Goal: Task Accomplishment & Management: Complete application form

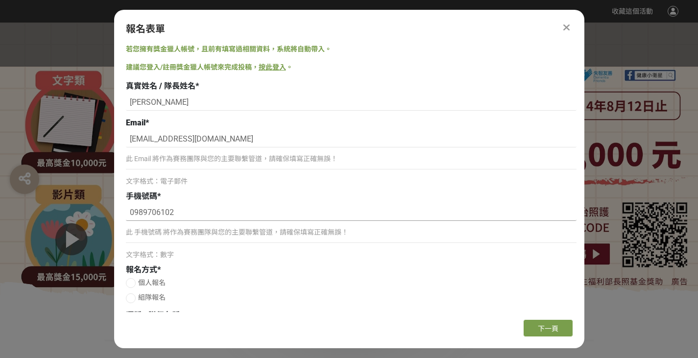
drag, startPoint x: 183, startPoint y: 213, endPoint x: 132, endPoint y: 215, distance: 50.5
click at [132, 215] on input "0989706102" at bounding box center [351, 212] width 450 height 17
click at [239, 215] on input "0989706102" at bounding box center [351, 212] width 450 height 17
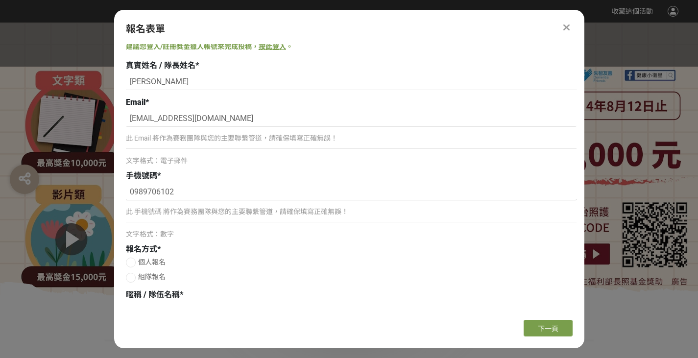
scroll to position [30, 0]
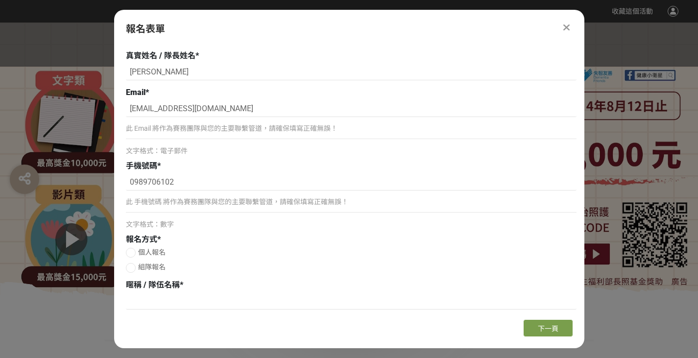
click at [174, 210] on div "此 手機號碼 將作為賽務團隊與您的主要聯繫管道，請確保填寫正確無誤！" at bounding box center [351, 206] width 450 height 23
click at [138, 254] on label "個人報名" at bounding box center [351, 252] width 450 height 10
click at [133, 254] on input "個人報名" at bounding box center [129, 252] width 6 height 6
radio input "false"
click at [139, 268] on span "組隊報名" at bounding box center [151, 267] width 27 height 8
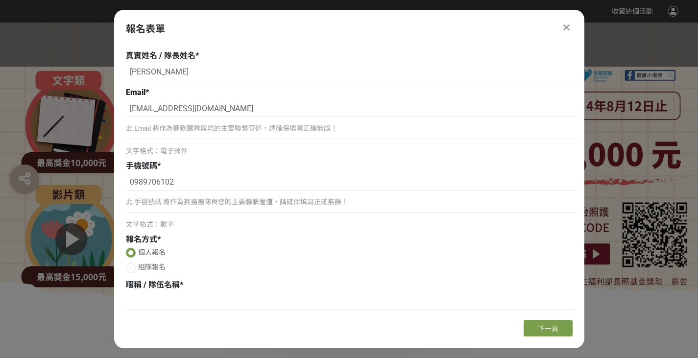
click at [133, 268] on input "組隊報名" at bounding box center [129, 267] width 6 height 6
radio input "false"
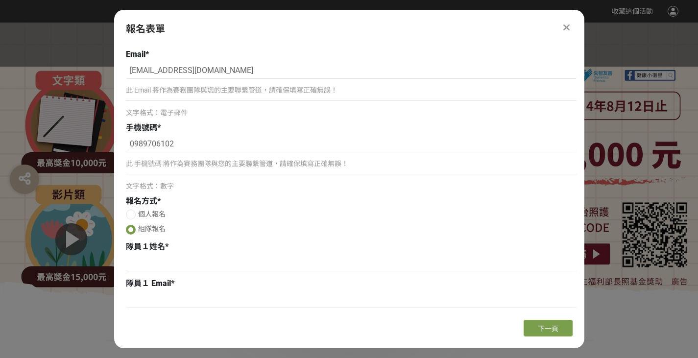
scroll to position [128, 0]
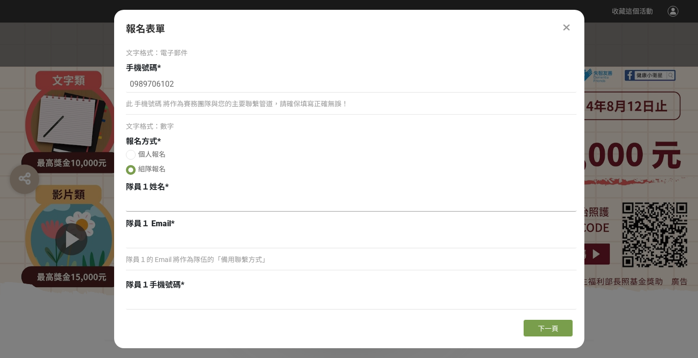
click at [170, 204] on input at bounding box center [351, 203] width 450 height 17
type input "ㄎ"
type input "[PERSON_NAME]"
click at [159, 246] on input at bounding box center [351, 240] width 450 height 17
paste input "[EMAIL_ADDRESS][DOMAIN_NAME]"
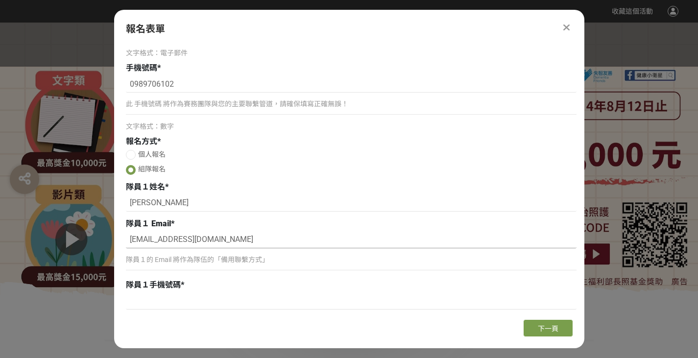
scroll to position [226, 0]
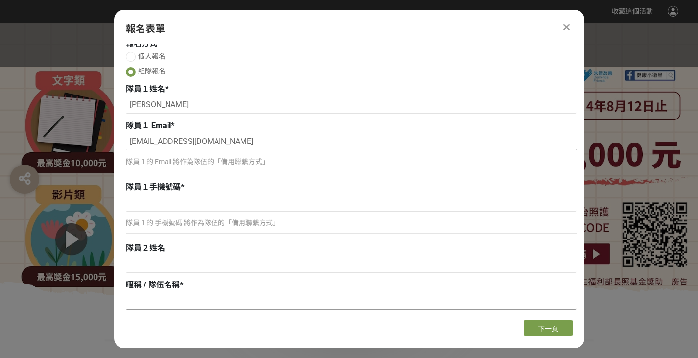
type input "[EMAIL_ADDRESS][DOMAIN_NAME]"
click at [180, 300] on input at bounding box center [351, 301] width 450 height 17
click at [180, 294] on input at bounding box center [351, 301] width 450 height 17
paste input "七龍珠隊"
type input "七龍珠隊"
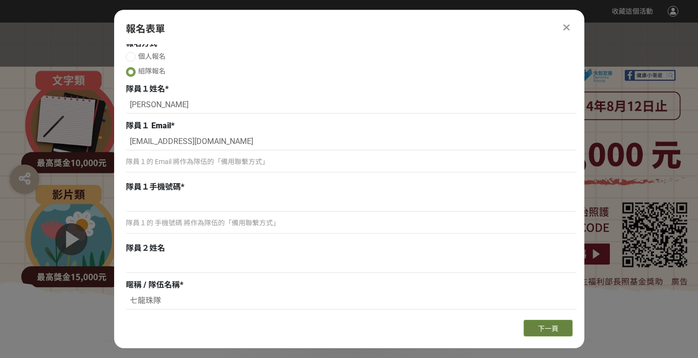
click at [558, 330] on span "下一頁" at bounding box center [547, 329] width 21 height 8
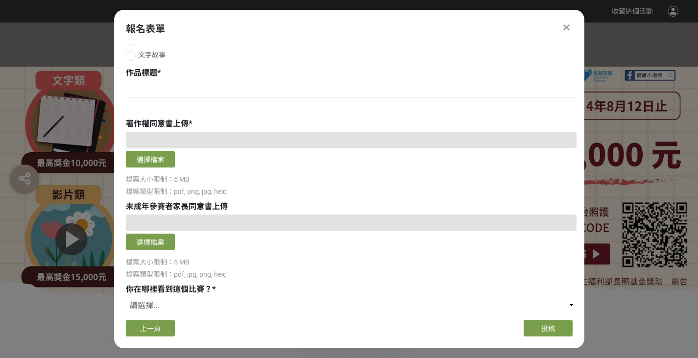
scroll to position [0, 0]
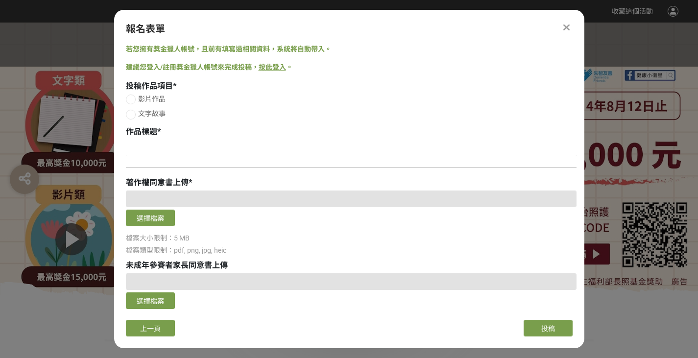
click at [133, 100] on div at bounding box center [131, 99] width 10 height 10
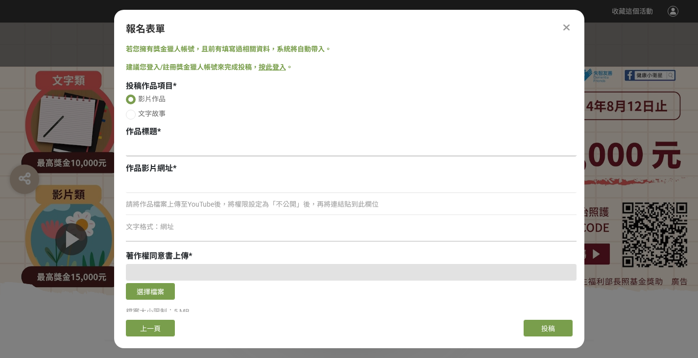
click at [153, 152] on input at bounding box center [351, 148] width 450 height 17
click at [135, 118] on label "文字故事" at bounding box center [351, 114] width 450 height 10
click at [133, 117] on input "文字故事" at bounding box center [129, 114] width 6 height 6
radio input "false"
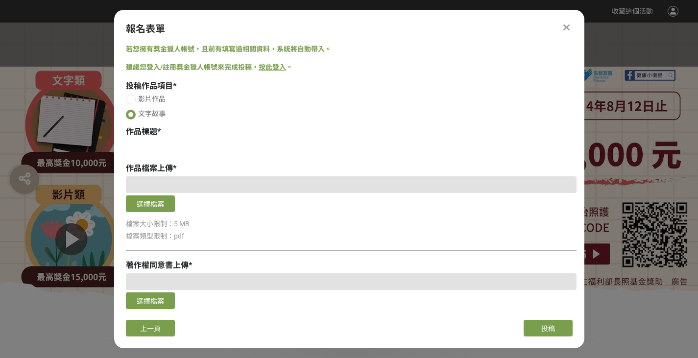
click at [177, 181] on div at bounding box center [351, 184] width 450 height 17
drag, startPoint x: 129, startPoint y: 156, endPoint x: 195, endPoint y: 172, distance: 68.0
click at [195, 172] on div "投稿作品項目 * 影片作品 文字故事 作品標題 * 作品檔案上傳 * 選擇檔案 檔案大小限制：5 MB 檔案類型限制：pdf 著作權同意書上傳 * 選擇檔案 …" at bounding box center [351, 268] width 450 height 377
click at [195, 172] on div "作品檔案上傳 *" at bounding box center [351, 169] width 450 height 12
drag, startPoint x: 157, startPoint y: 227, endPoint x: 232, endPoint y: 235, distance: 74.9
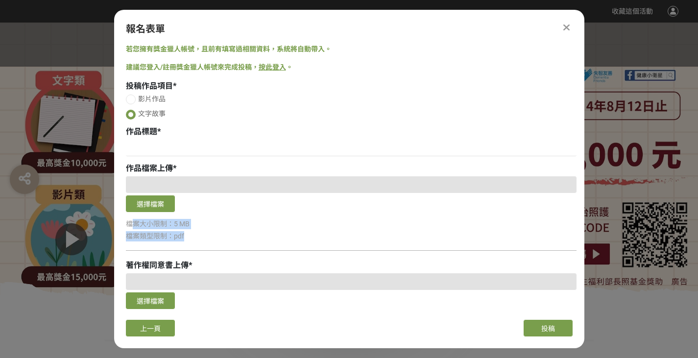
click at [232, 235] on div "選擇檔案 檔案大小限制：5 MB 檔案類型限制：pdf" at bounding box center [351, 208] width 450 height 65
click at [232, 235] on div "檔案類型限制：pdf" at bounding box center [351, 236] width 450 height 10
click at [149, 143] on input at bounding box center [351, 148] width 450 height 17
click at [145, 145] on input at bounding box center [351, 148] width 450 height 17
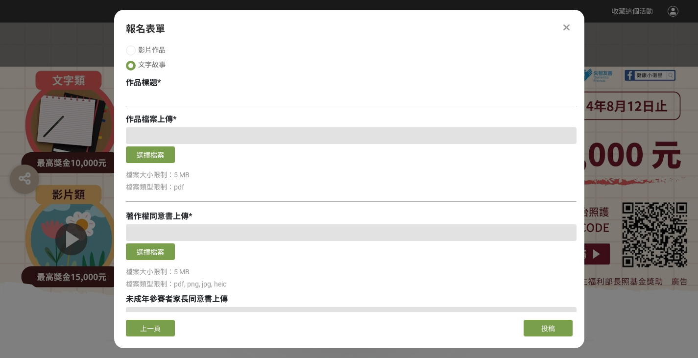
scroll to position [98, 0]
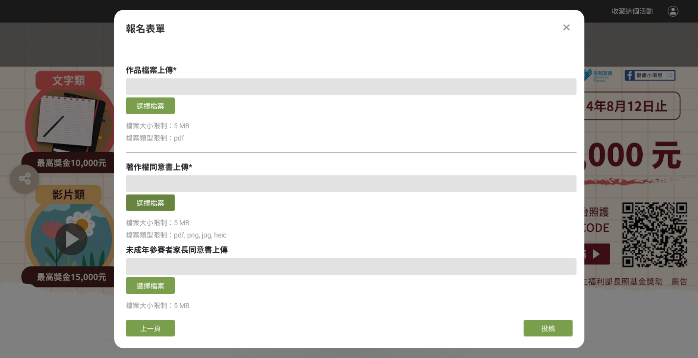
click at [158, 204] on button "選擇檔案" at bounding box center [150, 202] width 49 height 17
click at [167, 203] on button "選擇檔案" at bounding box center [150, 202] width 49 height 17
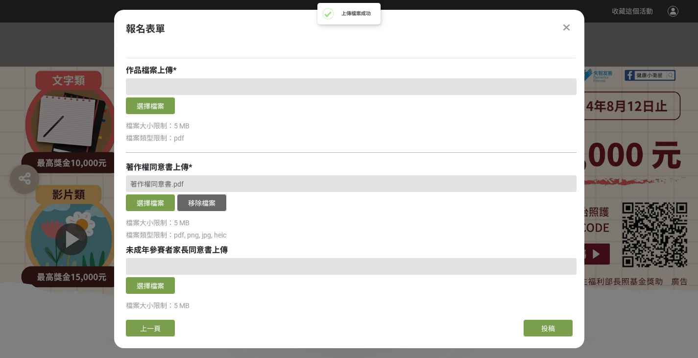
click at [151, 184] on span "著作權同意書.pdf" at bounding box center [156, 184] width 53 height 8
drag, startPoint x: 138, startPoint y: 184, endPoint x: 250, endPoint y: 180, distance: 112.1
click at [250, 180] on div "著作權同意書.pdf" at bounding box center [351, 183] width 450 height 17
click at [205, 202] on button "移除檔案" at bounding box center [201, 202] width 49 height 17
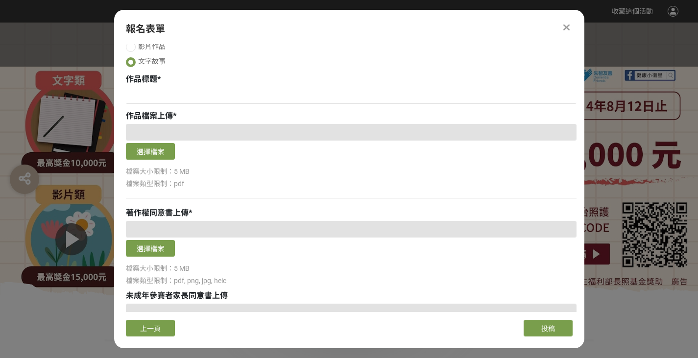
scroll to position [49, 0]
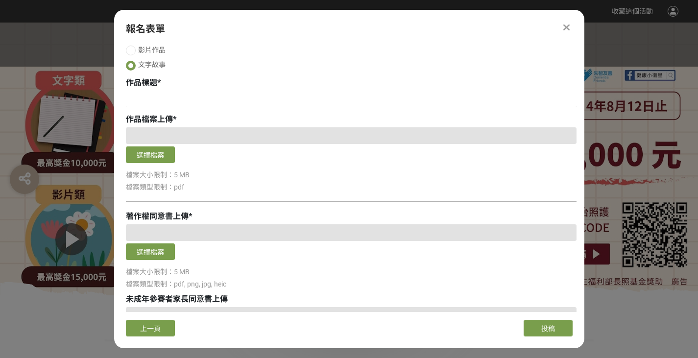
click at [176, 133] on div at bounding box center [351, 135] width 450 height 17
click at [173, 134] on div at bounding box center [351, 135] width 450 height 17
click at [186, 236] on div at bounding box center [351, 232] width 450 height 17
click at [179, 133] on div at bounding box center [351, 135] width 450 height 17
click at [156, 92] on input at bounding box center [351, 99] width 450 height 17
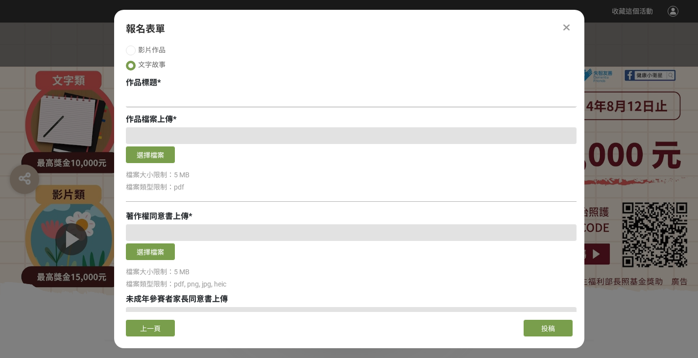
paste input "阿公的算數課"
drag, startPoint x: 196, startPoint y: 101, endPoint x: 121, endPoint y: 101, distance: 75.4
click at [121, 101] on div "若您擁有獎金獵人帳號，且前有填寫過相關資料，系統將自動帶入。 建議您登入/註冊獎金獵人帳號來完成投稿， 按此登入 。 投稿作品項目 * 影片作品 文字故事 作…" at bounding box center [349, 178] width 470 height 268
click at [158, 97] on input "阿公的算數課" at bounding box center [351, 99] width 450 height 17
drag, startPoint x: 193, startPoint y: 97, endPoint x: 132, endPoint y: 96, distance: 61.2
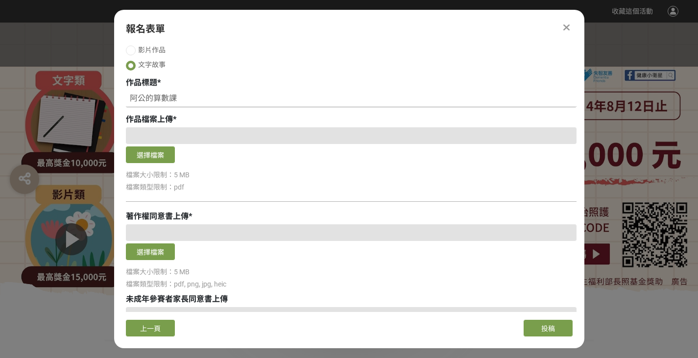
click at [132, 96] on input "阿公的算數課" at bounding box center [351, 99] width 450 height 17
click at [181, 101] on input "阿公的算數課" at bounding box center [351, 99] width 450 height 17
type input "阿公的算數課"
click at [173, 130] on div at bounding box center [351, 135] width 450 height 17
click at [159, 155] on button "選擇檔案" at bounding box center [150, 154] width 49 height 17
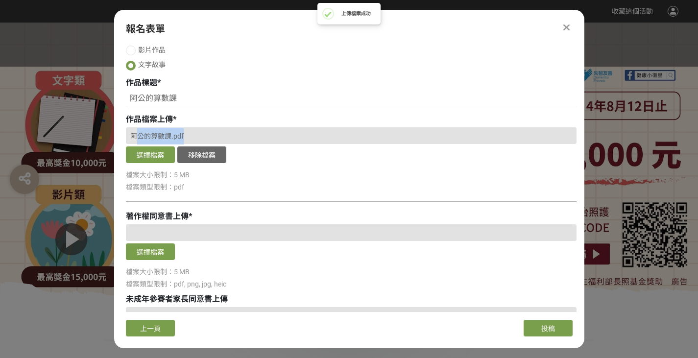
drag, startPoint x: 209, startPoint y: 129, endPoint x: 135, endPoint y: 132, distance: 74.4
click at [135, 132] on div "阿公的算數課.pdf" at bounding box center [351, 135] width 450 height 17
click at [210, 131] on div "阿公的算數課.pdf" at bounding box center [351, 135] width 450 height 17
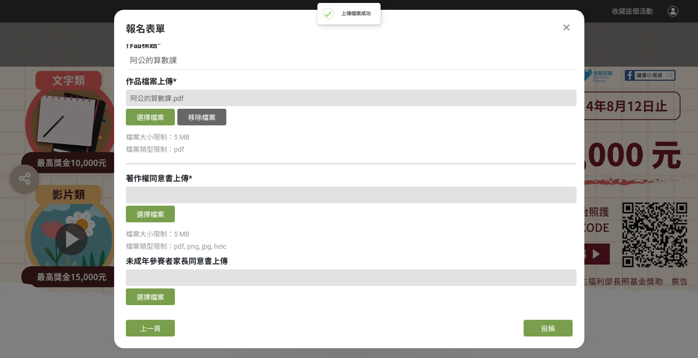
scroll to position [98, 0]
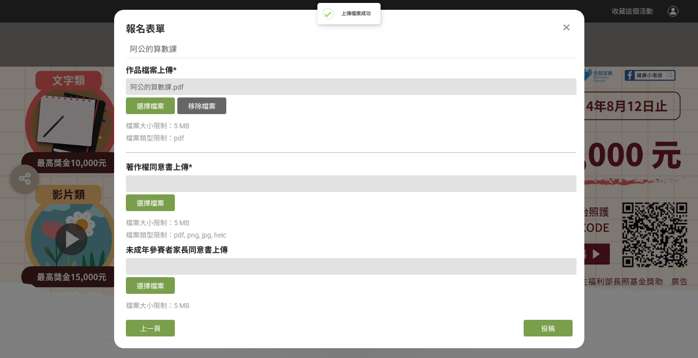
click at [177, 184] on div at bounding box center [351, 183] width 450 height 17
click at [162, 203] on button "選擇檔案" at bounding box center [150, 202] width 49 height 17
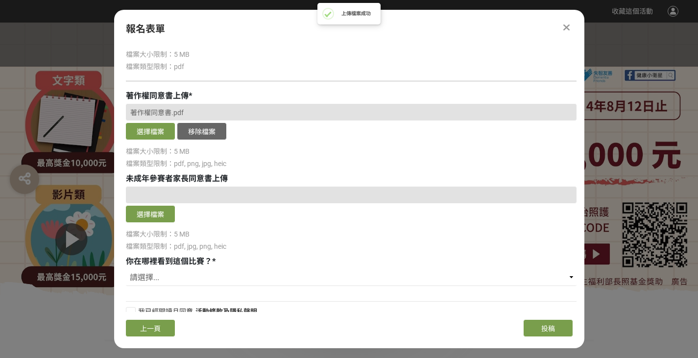
scroll to position [182, 0]
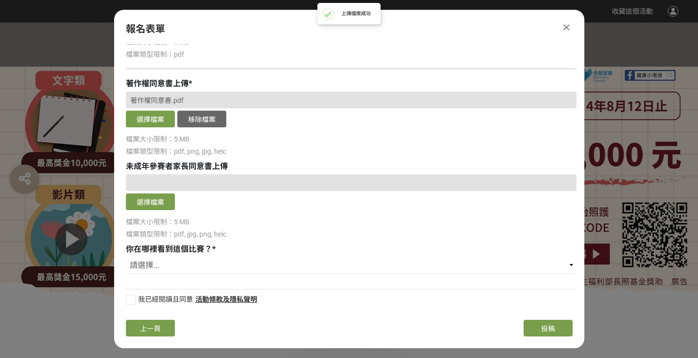
click at [185, 184] on div at bounding box center [351, 182] width 450 height 17
click at [172, 267] on select "請選擇... 獎金獵人網站 Facebook / Instagram 校園講座 / 老師系上推薦 電子郵件 海報 其他" at bounding box center [351, 265] width 450 height 17
select select "海報"
click at [126, 257] on select "請選擇... 獎金獵人網站 Facebook / Instagram 校園講座 / 老師系上推薦 電子郵件 海報 其他" at bounding box center [351, 265] width 450 height 17
click at [267, 218] on div "檔案大小限制：5 MB" at bounding box center [351, 222] width 450 height 10
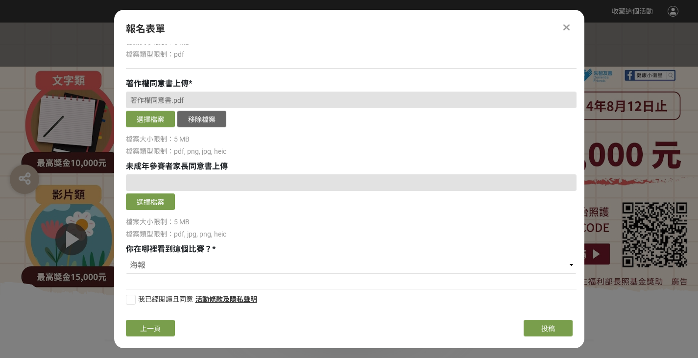
click at [148, 301] on span "我已經閱讀且同意" at bounding box center [165, 299] width 55 height 8
click at [133, 301] on input "我已經閱讀且同意" at bounding box center [129, 299] width 6 height 6
checkbox input "false"
click at [547, 328] on span "投稿" at bounding box center [548, 329] width 14 height 8
click at [163, 327] on button "上一頁" at bounding box center [150, 328] width 49 height 17
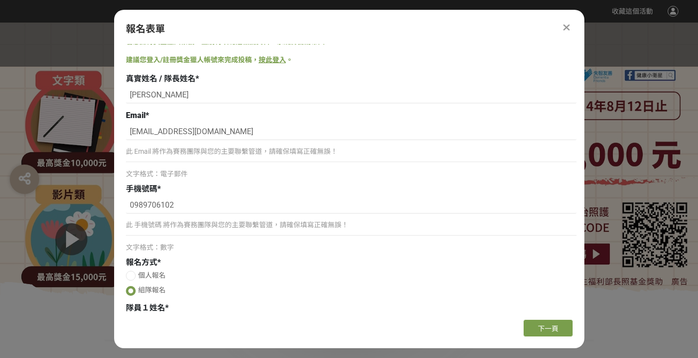
scroll to position [0, 0]
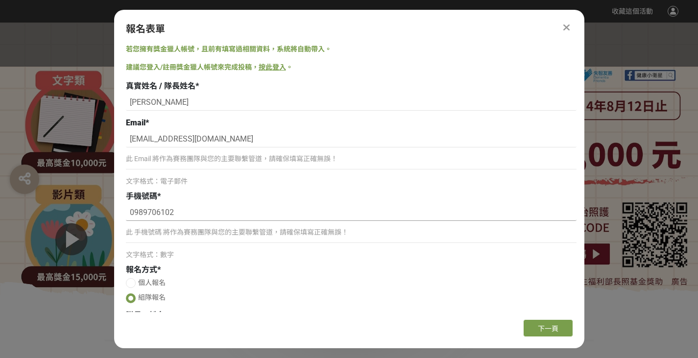
click at [178, 212] on input "0989706102" at bounding box center [351, 212] width 450 height 17
drag, startPoint x: 218, startPoint y: 214, endPoint x: 80, endPoint y: 211, distance: 137.6
click at [176, 210] on input "0989706102" at bounding box center [351, 212] width 450 height 17
drag, startPoint x: 200, startPoint y: 207, endPoint x: 123, endPoint y: 206, distance: 76.9
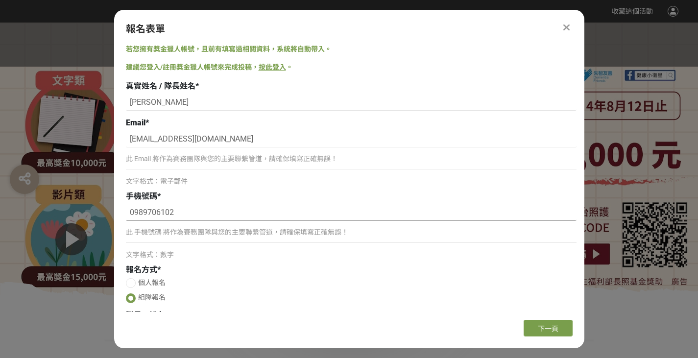
click at [123, 206] on div "若您擁有獎金獵人帳號，且前有填寫過相關資料，系統將自動帶入。 建議您登入/註冊獎金獵人帳號來完成投稿， 按此登入 。 真實姓名 / 隊長姓名 * [PERSO…" at bounding box center [349, 178] width 470 height 268
click at [164, 205] on input "0989706102" at bounding box center [351, 212] width 450 height 17
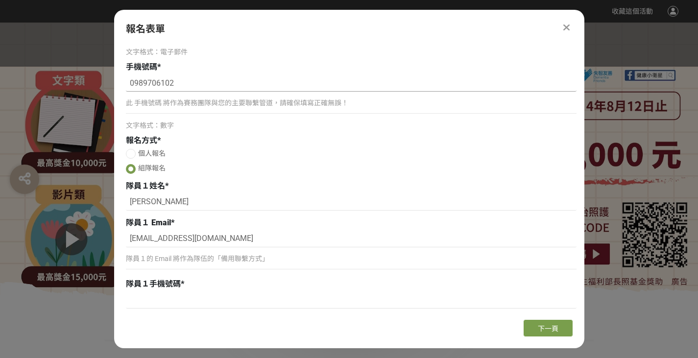
scroll to position [147, 0]
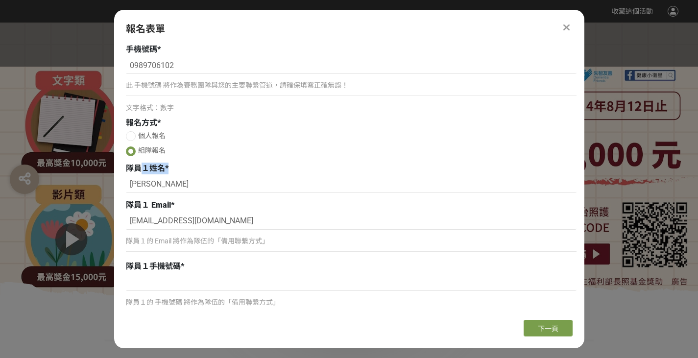
drag, startPoint x: 141, startPoint y: 171, endPoint x: 201, endPoint y: 169, distance: 59.7
click at [198, 169] on div "隊員１姓名 *" at bounding box center [351, 169] width 450 height 12
click at [201, 169] on div "隊員１姓名 *" at bounding box center [351, 169] width 450 height 12
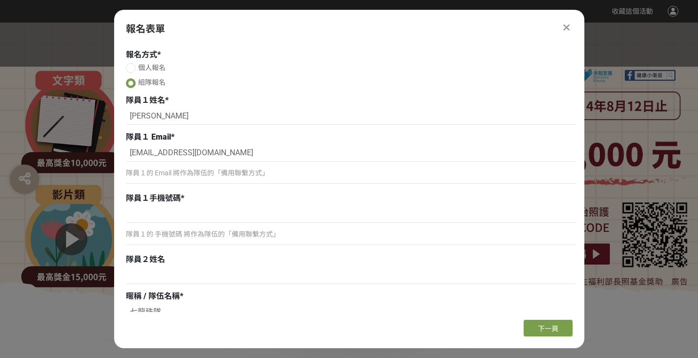
scroll to position [226, 0]
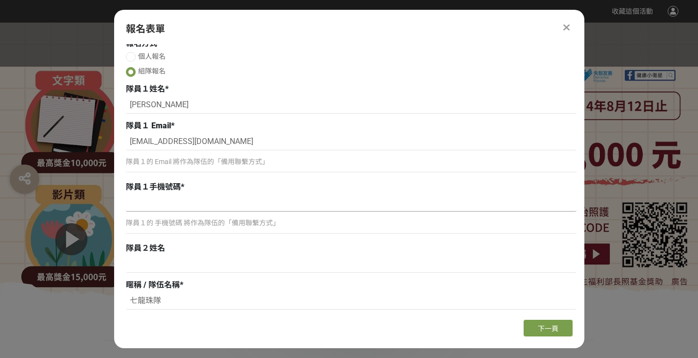
click at [177, 209] on input at bounding box center [351, 203] width 450 height 17
click at [170, 206] on input at bounding box center [351, 203] width 450 height 17
paste input "0963-722302"
click at [150, 202] on input "0963-722302" at bounding box center [351, 203] width 450 height 17
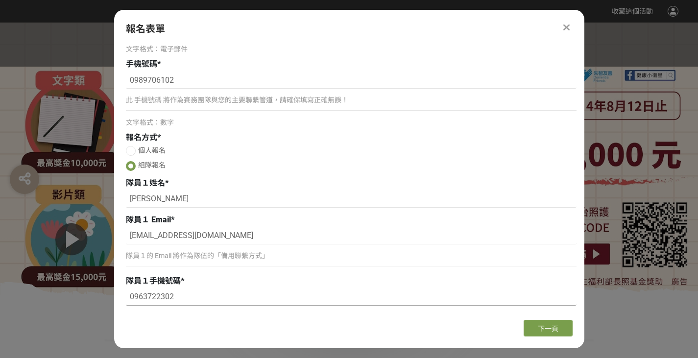
scroll to position [128, 0]
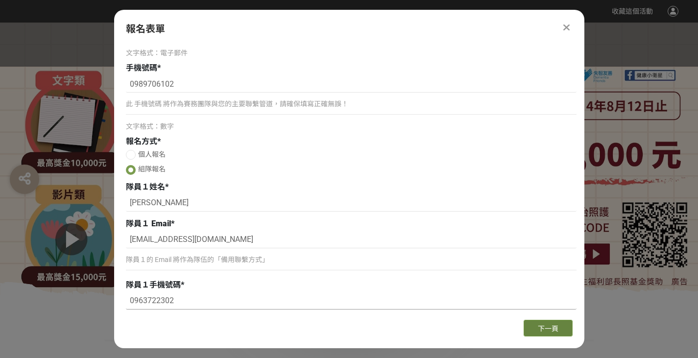
type input "0963722302"
click at [531, 329] on button "下一頁" at bounding box center [547, 328] width 49 height 17
select select "海報"
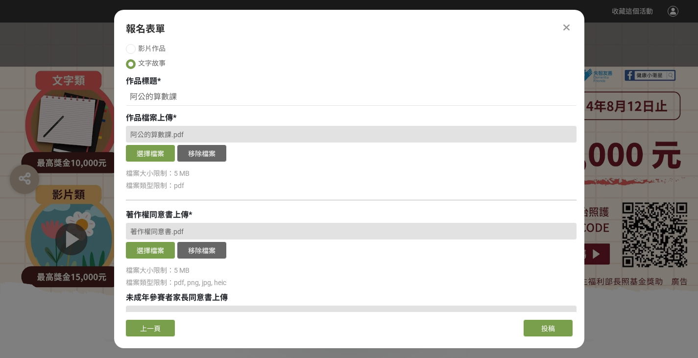
scroll to position [79, 0]
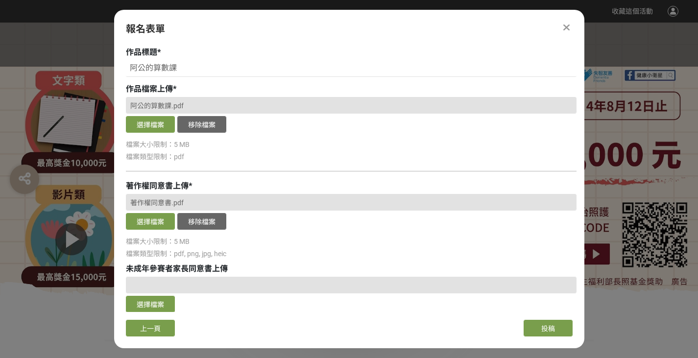
click at [166, 105] on span "阿公的算數課.pdf" at bounding box center [156, 106] width 53 height 8
click at [179, 109] on span "阿公的算數課.pdf" at bounding box center [156, 106] width 53 height 8
drag, startPoint x: 161, startPoint y: 111, endPoint x: 221, endPoint y: 107, distance: 60.8
click at [221, 107] on div "阿公的算數課.pdf" at bounding box center [351, 105] width 450 height 17
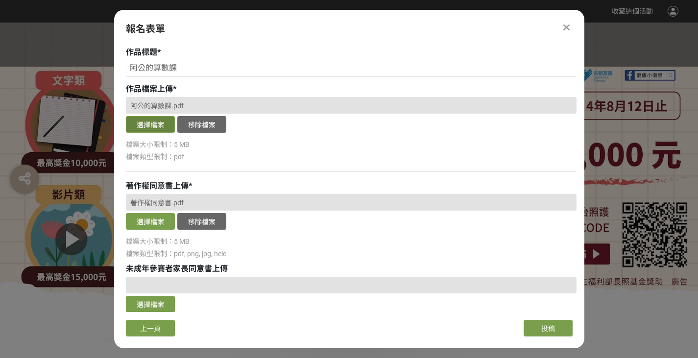
click at [135, 125] on button "選擇檔案" at bounding box center [150, 124] width 49 height 17
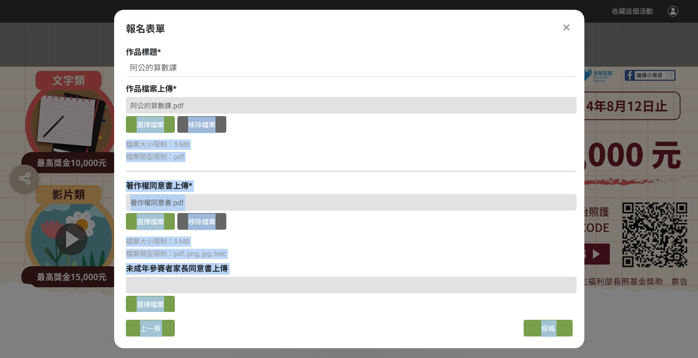
drag, startPoint x: 185, startPoint y: 103, endPoint x: 100, endPoint y: 88, distance: 85.9
click at [245, 109] on div "阿公的算數課.pdf" at bounding box center [351, 105] width 450 height 17
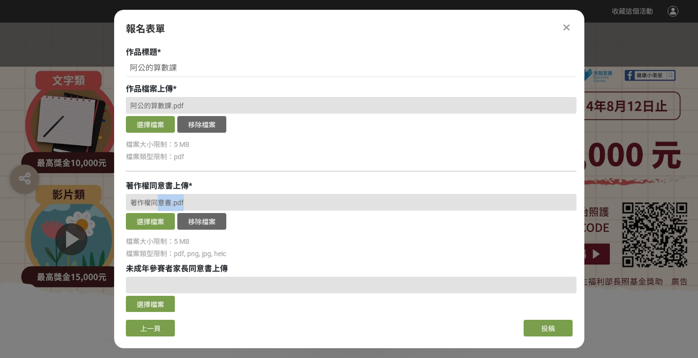
drag, startPoint x: 177, startPoint y: 199, endPoint x: 211, endPoint y: 199, distance: 34.3
click at [211, 199] on div "著作權同意書.pdf" at bounding box center [351, 202] width 450 height 17
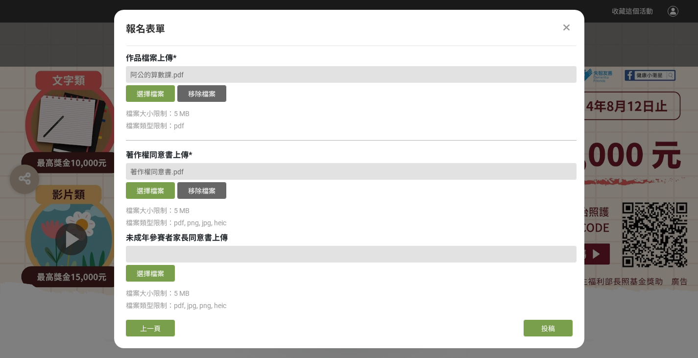
scroll to position [177, 0]
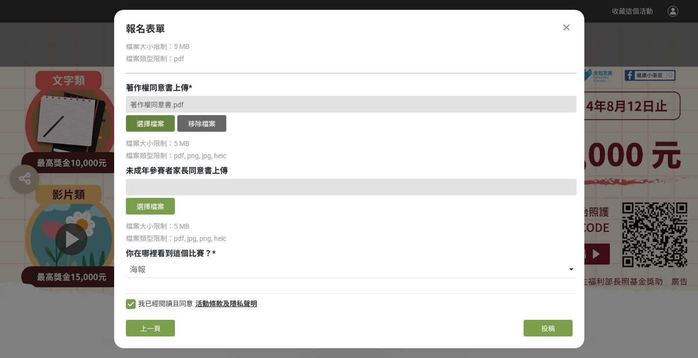
click at [144, 120] on button "選擇檔案" at bounding box center [150, 123] width 49 height 17
drag, startPoint x: 157, startPoint y: 165, endPoint x: 279, endPoint y: 173, distance: 122.1
click at [279, 173] on div "未成年參賽者家長同意書上傳" at bounding box center [351, 171] width 450 height 12
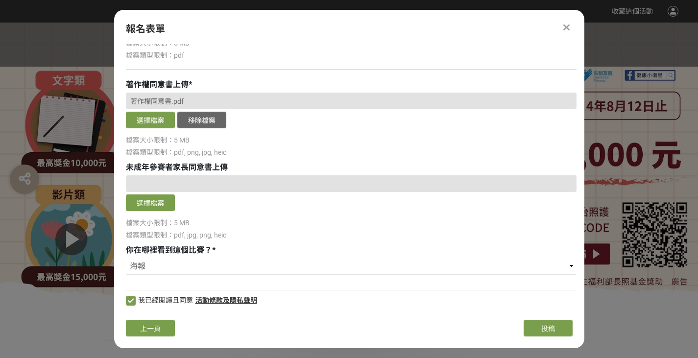
scroll to position [182, 0]
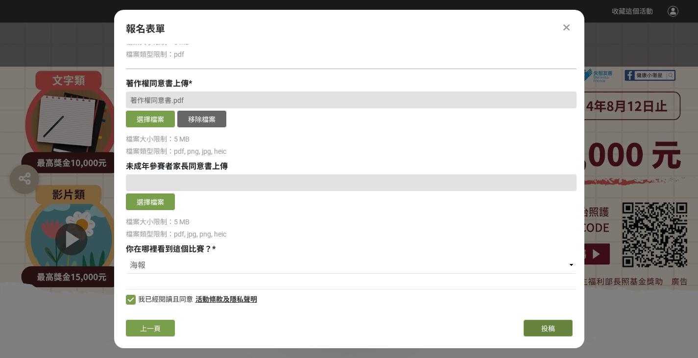
click at [548, 332] on span "投稿" at bounding box center [548, 329] width 14 height 8
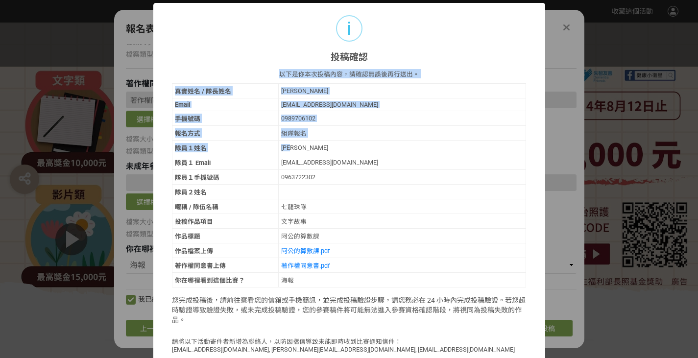
drag, startPoint x: 279, startPoint y: 72, endPoint x: 373, endPoint y: 153, distance: 124.6
click at [373, 153] on div "以下是你本次投稿內容，請確認無誤後再行送出。 真實姓名 / 隊長姓名 [PERSON_NAME] [EMAIL_ADDRESS][DOMAIN_NAME] 手…" at bounding box center [349, 213] width 354 height 289
click at [373, 153] on td "[PERSON_NAME]" at bounding box center [402, 147] width 248 height 15
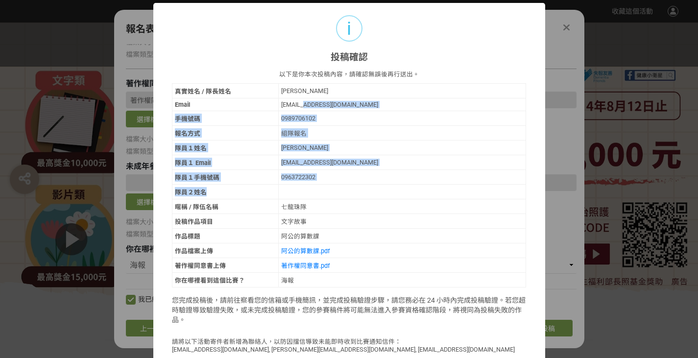
drag, startPoint x: 302, startPoint y: 108, endPoint x: 358, endPoint y: 191, distance: 100.5
click at [358, 191] on tbody "真實姓名 / 隊長姓名 [PERSON_NAME] [EMAIL_ADDRESS][DOMAIN_NAME] 手機號碼 0989706102 報名方式 組隊報…" at bounding box center [349, 186] width 354 height 204
click at [358, 191] on td at bounding box center [402, 192] width 248 height 15
drag, startPoint x: 283, startPoint y: 87, endPoint x: 356, endPoint y: 171, distance: 111.1
click at [355, 171] on tbody "真實姓名 / 隊長姓名 [PERSON_NAME] [EMAIL_ADDRESS][DOMAIN_NAME] 手機號碼 0989706102 報名方式 組隊報…" at bounding box center [349, 186] width 354 height 204
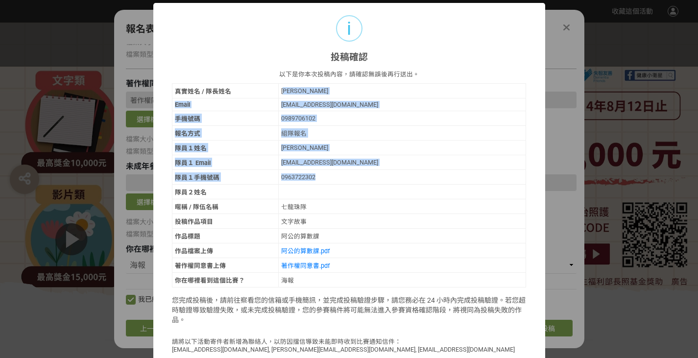
click at [356, 171] on td "0963722302" at bounding box center [402, 177] width 248 height 15
drag, startPoint x: 321, startPoint y: 167, endPoint x: 115, endPoint y: 63, distance: 230.9
click at [115, 63] on div "i 投稿確認 × 以下是你本次投稿內容，請確認無誤後再行送出。 真實姓名 / 隊長姓名 [PERSON_NAME] [EMAIL_ADDRESS][DOMAI…" at bounding box center [349, 179] width 698 height 358
click at [278, 123] on td "0989706102" at bounding box center [402, 118] width 248 height 15
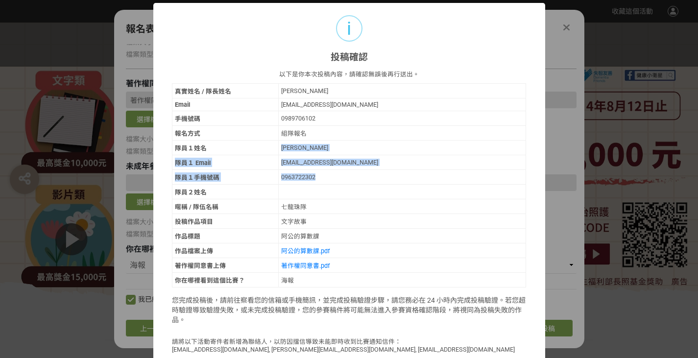
drag, startPoint x: 329, startPoint y: 176, endPoint x: 354, endPoint y: 186, distance: 26.2
click at [352, 185] on tbody "真實姓名 / 隊長姓名 [PERSON_NAME] [EMAIL_ADDRESS][DOMAIN_NAME] 手機號碼 0989706102 報名方式 組隊報…" at bounding box center [349, 186] width 354 height 204
click at [354, 186] on td at bounding box center [402, 192] width 248 height 15
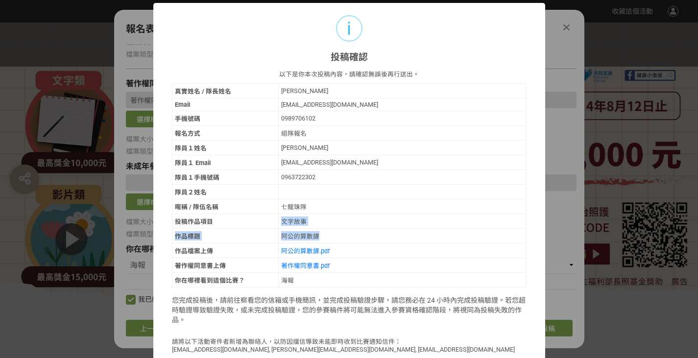
drag, startPoint x: 334, startPoint y: 224, endPoint x: 369, endPoint y: 237, distance: 37.6
click at [369, 237] on tbody "真實姓名 / 隊長姓名 [PERSON_NAME] [EMAIL_ADDRESS][DOMAIN_NAME] 手機號碼 0989706102 報名方式 組隊報…" at bounding box center [349, 186] width 354 height 204
click at [369, 237] on div "阿公的算數課" at bounding box center [402, 235] width 242 height 9
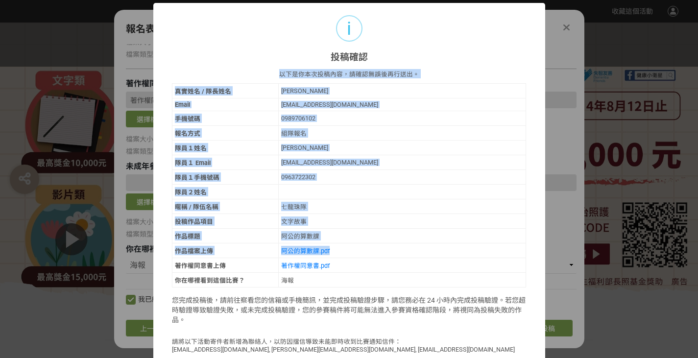
drag, startPoint x: 187, startPoint y: 206, endPoint x: 365, endPoint y: 250, distance: 183.2
click at [365, 250] on div "以下是你本次投稿內容，請確認無誤後再行送出。 真實姓名 / 隊長姓名 [PERSON_NAME] [EMAIL_ADDRESS][DOMAIN_NAME] 手…" at bounding box center [349, 211] width 392 height 297
click at [365, 250] on td "阿公的算數課.pdf" at bounding box center [402, 250] width 248 height 15
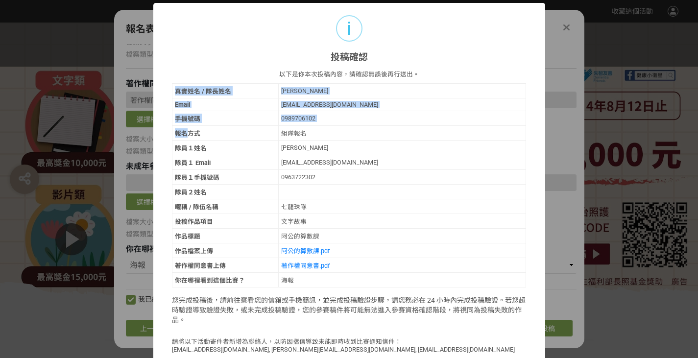
drag, startPoint x: 381, startPoint y: 290, endPoint x: 183, endPoint y: 130, distance: 254.7
click at [183, 130] on div "以下是你本次投稿內容，請確認無誤後再行送出。 真實姓名 / 隊長姓名 [PERSON_NAME] [EMAIL_ADDRESS][DOMAIN_NAME] 手…" at bounding box center [349, 213] width 354 height 289
click at [183, 130] on td "報名方式" at bounding box center [225, 133] width 106 height 15
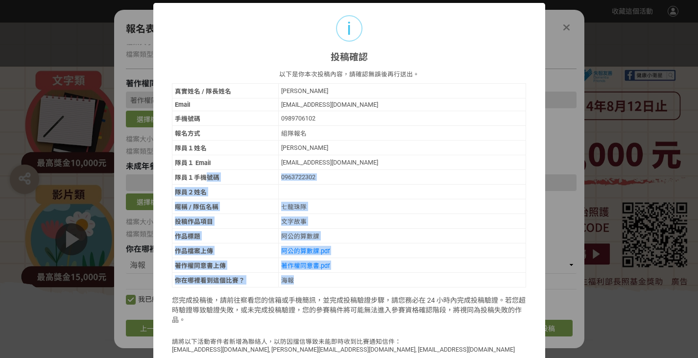
drag, startPoint x: 199, startPoint y: 180, endPoint x: 347, endPoint y: 281, distance: 178.8
click at [347, 281] on tbody "真實姓名 / 隊長姓名 [PERSON_NAME] [EMAIL_ADDRESS][DOMAIN_NAME] 手機號碼 0989706102 報名方式 組隊報…" at bounding box center [349, 186] width 354 height 204
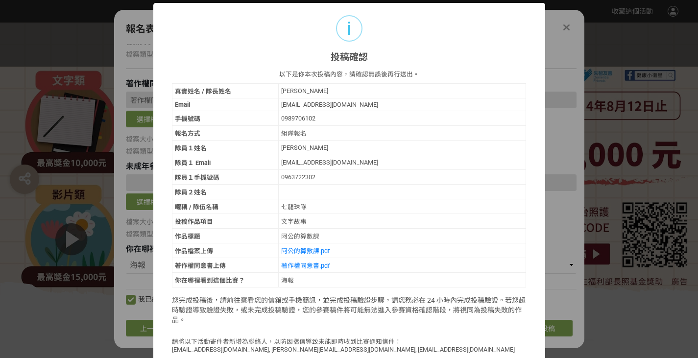
click at [352, 292] on div "以下是你本次投稿內容，請確認無誤後再行送出。 真實姓名 / 隊長姓名 [PERSON_NAME] [EMAIL_ADDRESS][DOMAIN_NAME] 手…" at bounding box center [349, 213] width 354 height 289
click at [299, 310] on p "您完成投稿後，請前往察看您的信箱或手機簡訊，並完成投稿驗證步驟，請您務必在 24 小時內完成投稿驗證。若您超時驗證導致驗證失敗，或未完成投稿驗證，您的參賽稿件…" at bounding box center [349, 309] width 354 height 29
drag, startPoint x: 373, startPoint y: 298, endPoint x: 418, endPoint y: 325, distance: 52.5
click at [418, 325] on div "以下是你本次投稿內容，請確認無誤後再行送出。 真實姓名 / 隊長姓名 [PERSON_NAME] [EMAIL_ADDRESS][DOMAIN_NAME] 手…" at bounding box center [349, 213] width 354 height 289
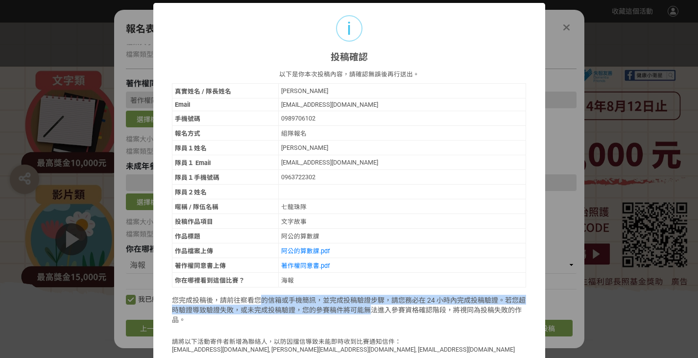
drag, startPoint x: 256, startPoint y: 301, endPoint x: 378, endPoint y: 312, distance: 122.4
click at [377, 312] on p "您完成投稿後，請前往察看您的信箱或手機簡訊，並完成投稿驗證步驟，請您務必在 24 小時內完成投稿驗證。若您超時驗證導致驗證失敗，或未完成投稿驗證，您的參賽稿件…" at bounding box center [349, 309] width 354 height 29
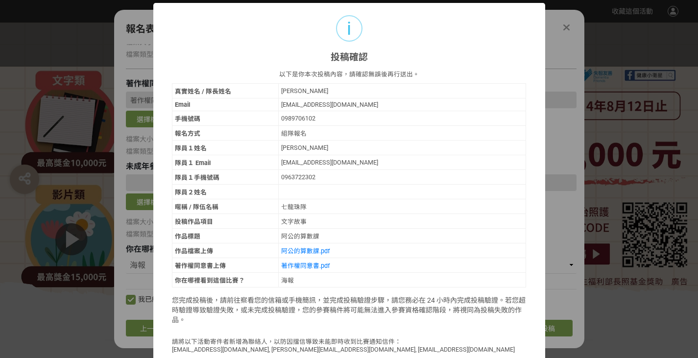
click at [378, 312] on p "您完成投稿後，請前往察看您的信箱或手機簡訊，並完成投稿驗證步驟，請您務必在 24 小時內完成投稿驗證。若您超時驗證導致驗證失敗，或未完成投稿驗證，您的參賽稿件…" at bounding box center [349, 309] width 354 height 29
click at [302, 250] on link "阿公的算數課.pdf" at bounding box center [305, 250] width 48 height 7
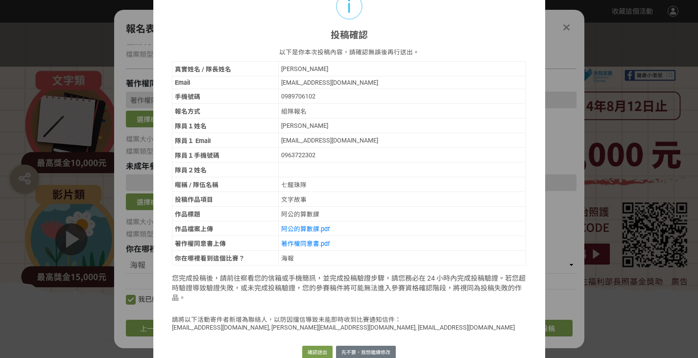
scroll to position [34, 0]
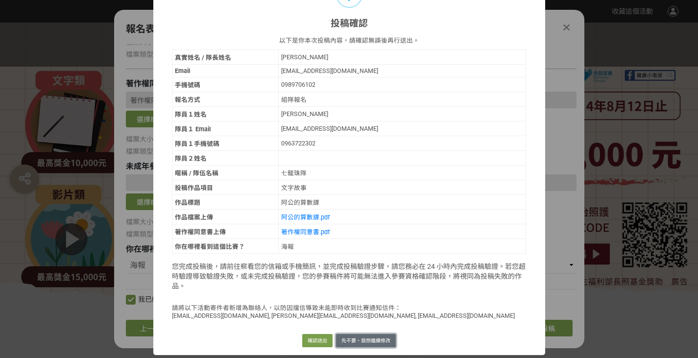
click at [374, 345] on button "先不要，我想繼續修改" at bounding box center [366, 341] width 60 height 14
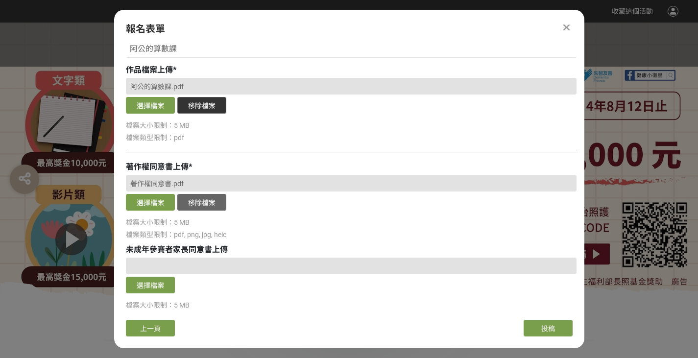
scroll to position [84, 0]
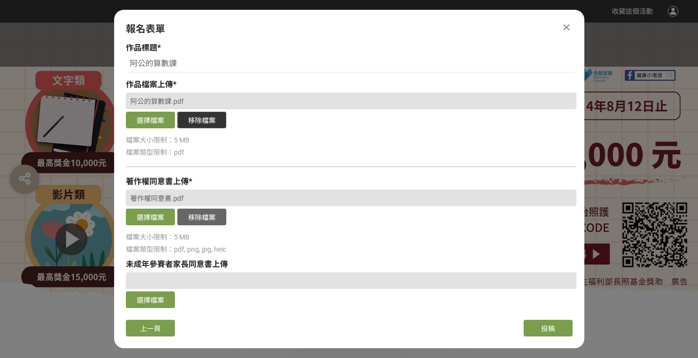
click at [209, 124] on button "移除檔案" at bounding box center [201, 120] width 49 height 17
click at [169, 127] on button "選擇檔案" at bounding box center [150, 120] width 49 height 17
click at [331, 36] on div "報名表單" at bounding box center [349, 29] width 446 height 15
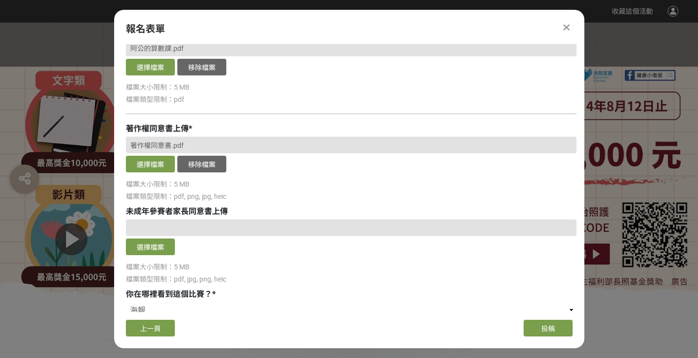
scroll to position [182, 0]
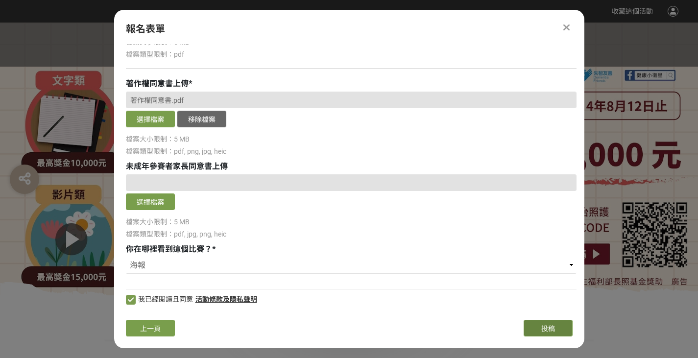
click at [537, 321] on button "投稿" at bounding box center [547, 328] width 49 height 17
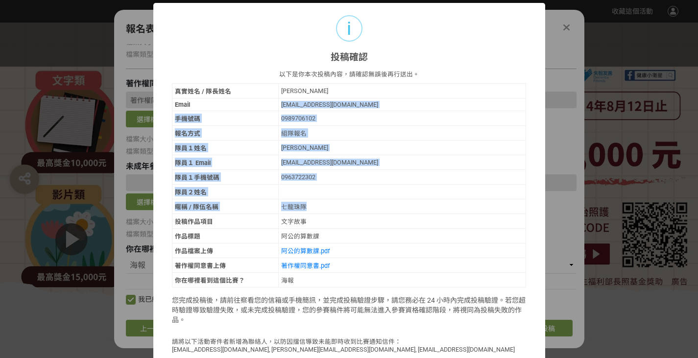
drag, startPoint x: 265, startPoint y: 107, endPoint x: 322, endPoint y: 204, distance: 113.0
click at [322, 204] on tbody "真實姓名 / 隊長姓名 [PERSON_NAME] [EMAIL_ADDRESS][DOMAIN_NAME] 手機號碼 0989706102 報名方式 組隊報…" at bounding box center [349, 186] width 354 height 204
click at [322, 204] on div "七龍珠隊" at bounding box center [402, 206] width 242 height 9
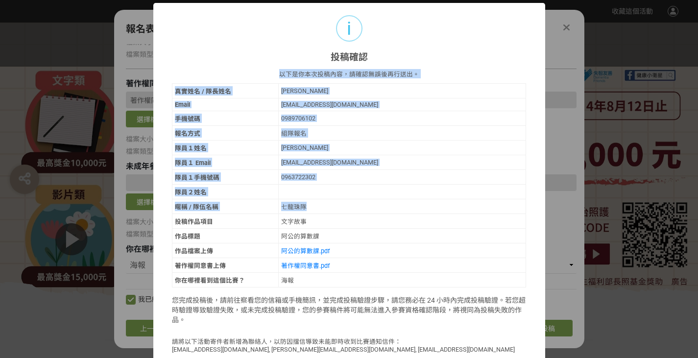
drag, startPoint x: 285, startPoint y: 127, endPoint x: 243, endPoint y: 82, distance: 62.3
click at [243, 82] on div "以下是你本次投稿內容，請確認無誤後再行送出。 真實姓名 / 隊長姓名 [PERSON_NAME] [EMAIL_ADDRESS][DOMAIN_NAME] 手…" at bounding box center [349, 213] width 354 height 289
click at [288, 130] on div "組隊報名" at bounding box center [402, 132] width 242 height 9
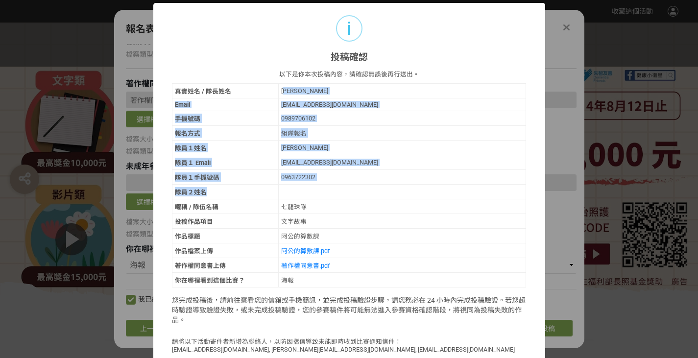
drag, startPoint x: 286, startPoint y: 101, endPoint x: 320, endPoint y: 186, distance: 92.3
click at [320, 186] on tbody "真實姓名 / 隊長姓名 [PERSON_NAME] [EMAIL_ADDRESS][DOMAIN_NAME] 手機號碼 0989706102 報名方式 組隊報…" at bounding box center [349, 186] width 354 height 204
click at [333, 187] on td at bounding box center [402, 192] width 248 height 15
drag, startPoint x: 355, startPoint y: 186, endPoint x: 257, endPoint y: 83, distance: 142.0
click at [257, 83] on div "以下是你本次投稿內容，請確認無誤後再行送出。 真實姓名 / 隊長姓名 [PERSON_NAME] [EMAIL_ADDRESS][DOMAIN_NAME] 手…" at bounding box center [349, 213] width 354 height 289
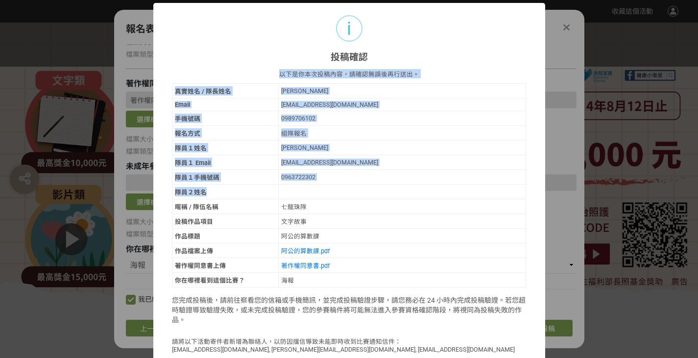
click at [340, 145] on div "[PERSON_NAME]" at bounding box center [402, 147] width 242 height 7
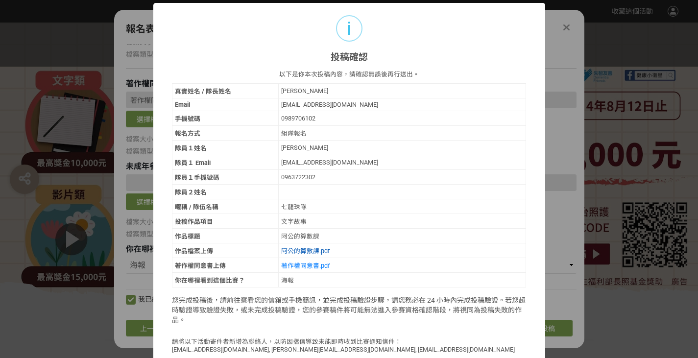
click at [310, 252] on link "阿公的算數課.pdf" at bounding box center [305, 250] width 48 height 7
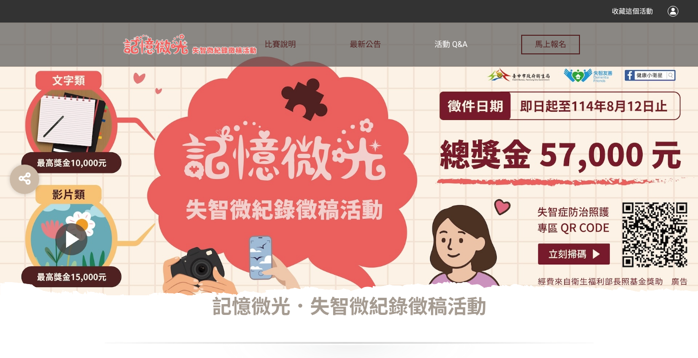
click at [447, 39] on link "活動 Q&A" at bounding box center [450, 45] width 33 height 44
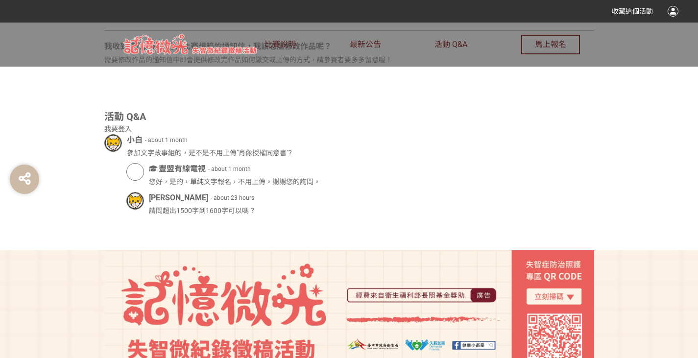
scroll to position [685, 0]
